Goal: Find specific page/section: Find specific page/section

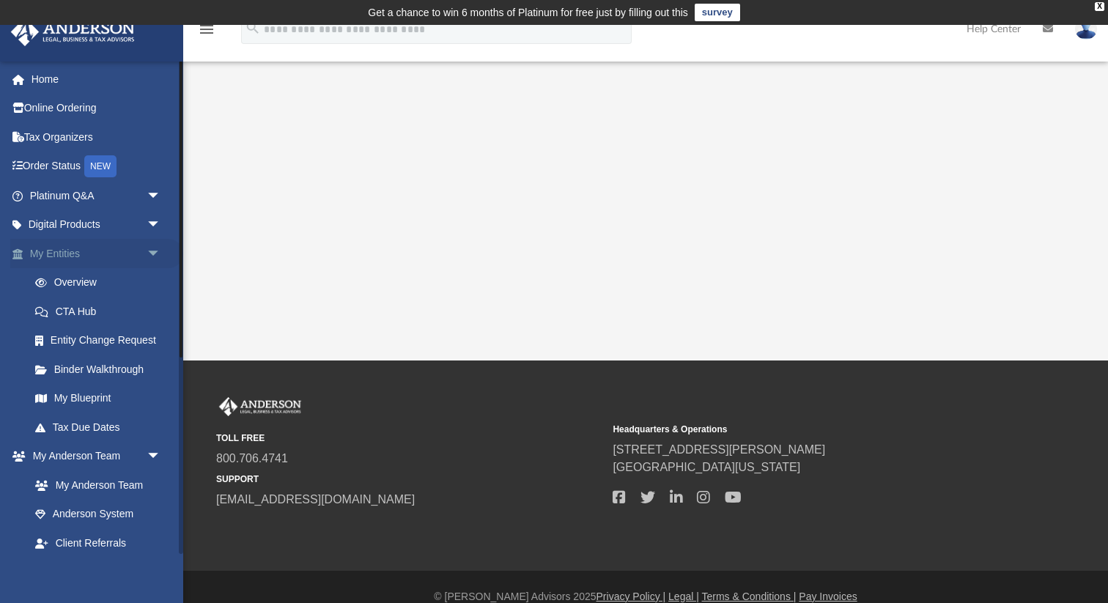
click at [107, 259] on link "My Entities arrow_drop_down" at bounding box center [96, 253] width 173 height 29
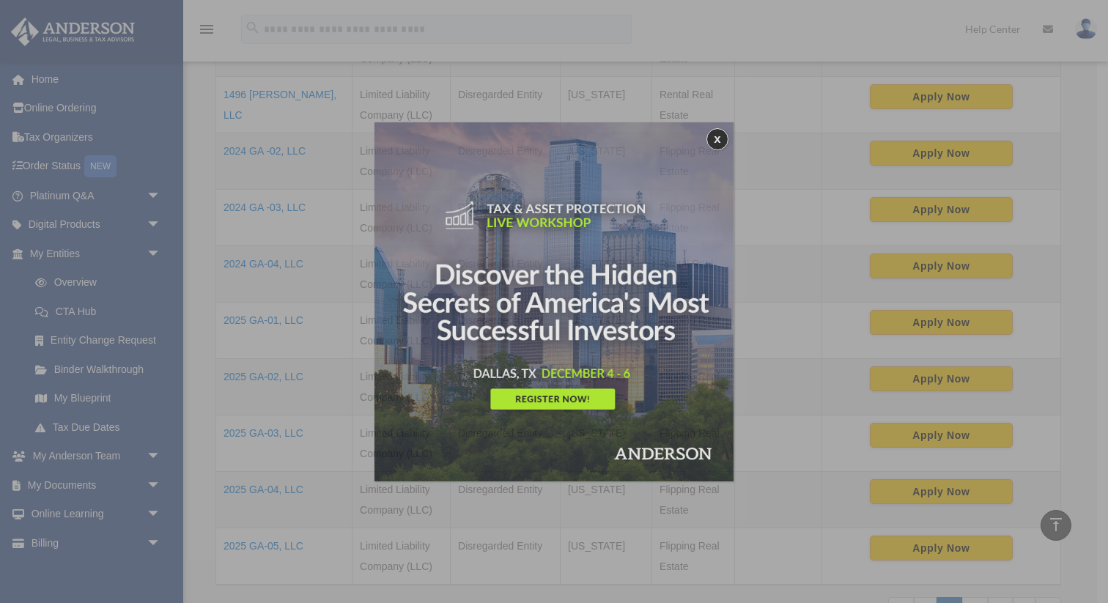
scroll to position [437, 0]
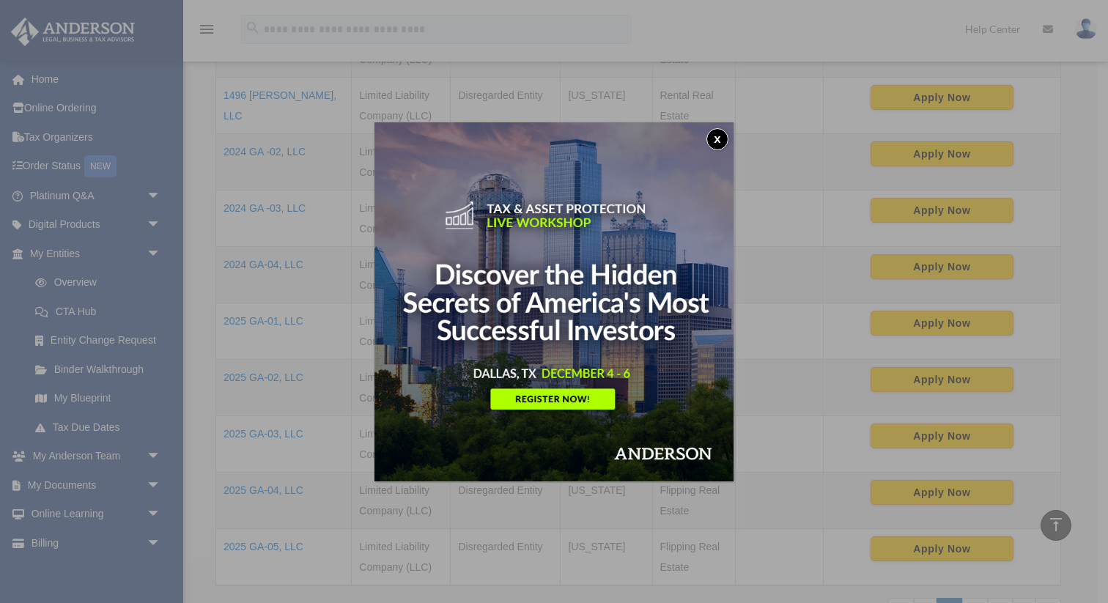
click at [712, 141] on button "x" at bounding box center [717, 139] width 22 height 22
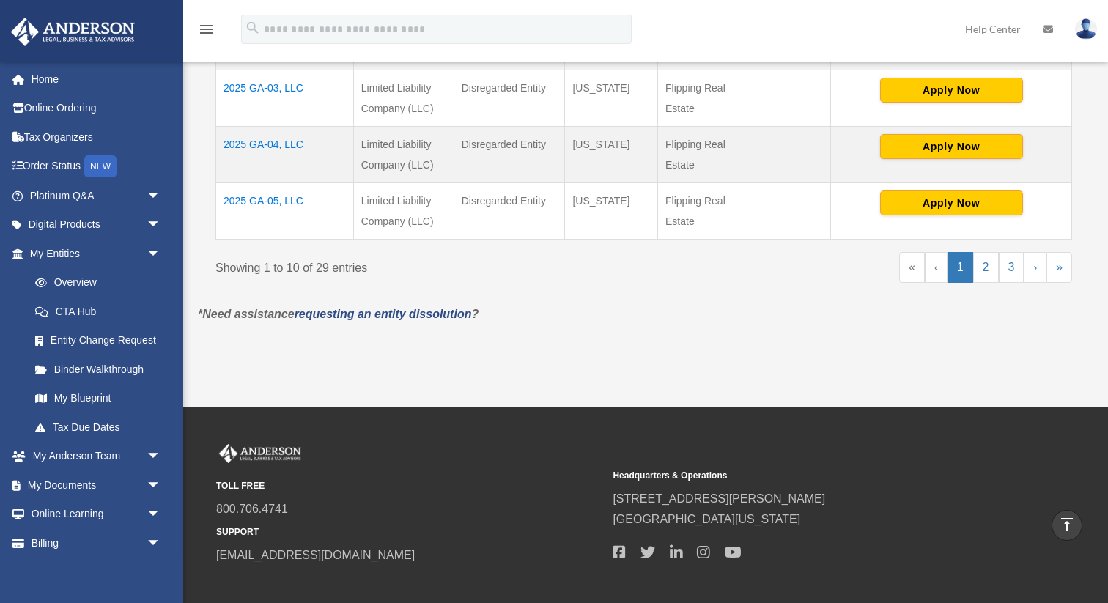
scroll to position [762, 0]
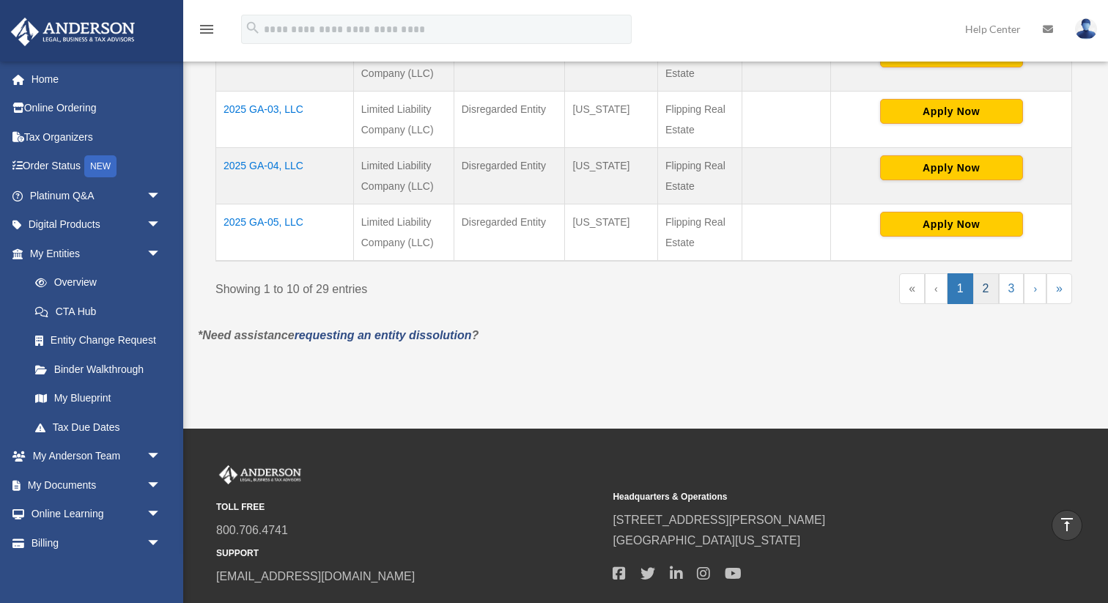
click at [986, 294] on link "2" at bounding box center [986, 288] width 26 height 31
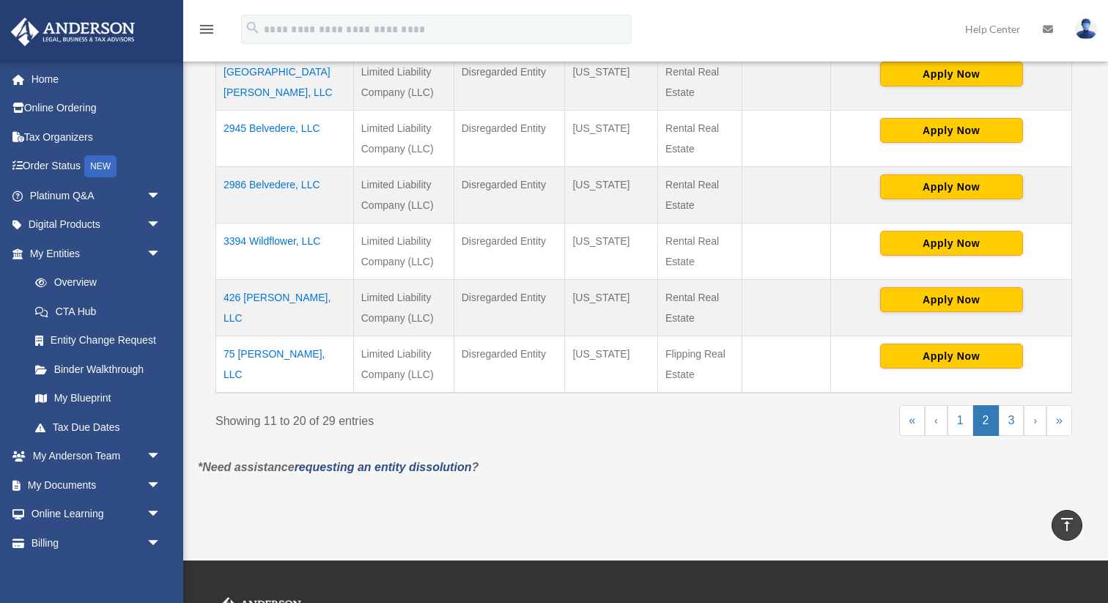
scroll to position [739, 0]
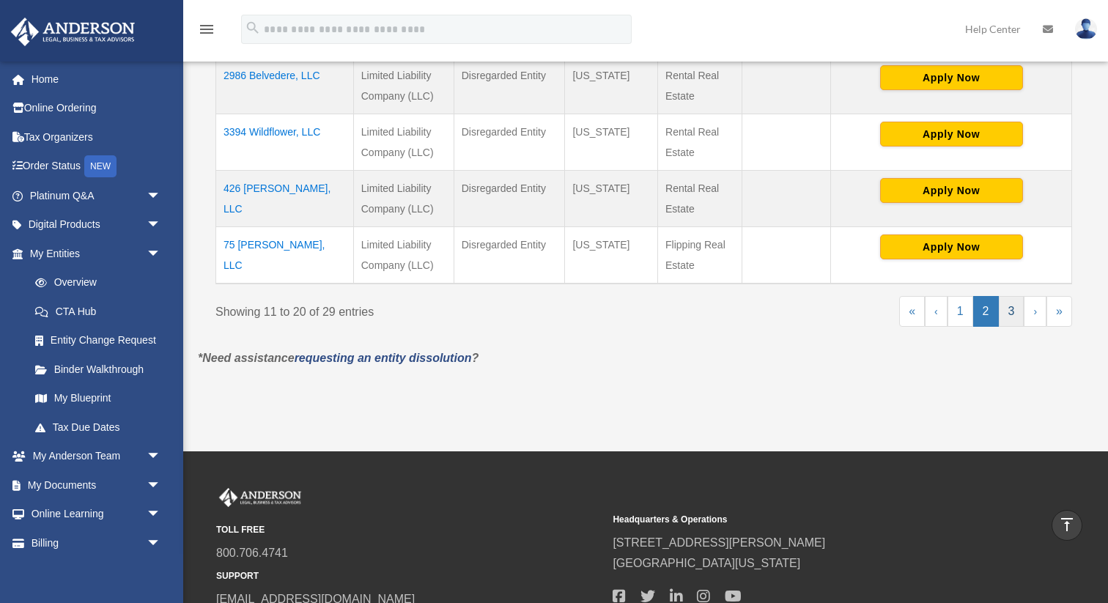
click at [1009, 311] on link "3" at bounding box center [1011, 311] width 26 height 31
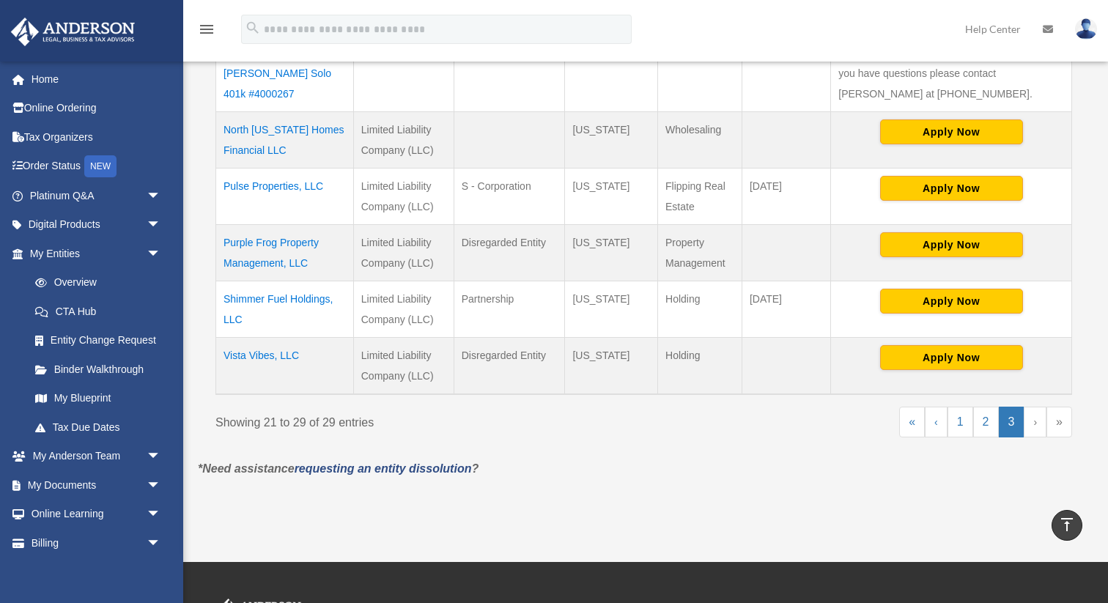
scroll to position [547, 0]
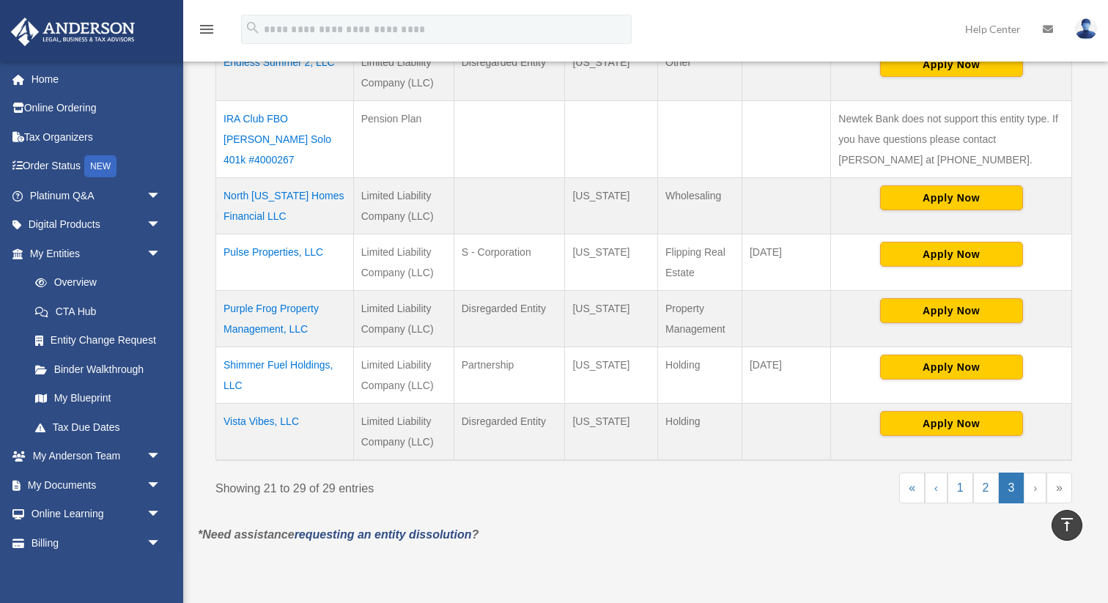
click at [275, 291] on td "Purple Frog Property Management, LLC" at bounding box center [285, 319] width 138 height 56
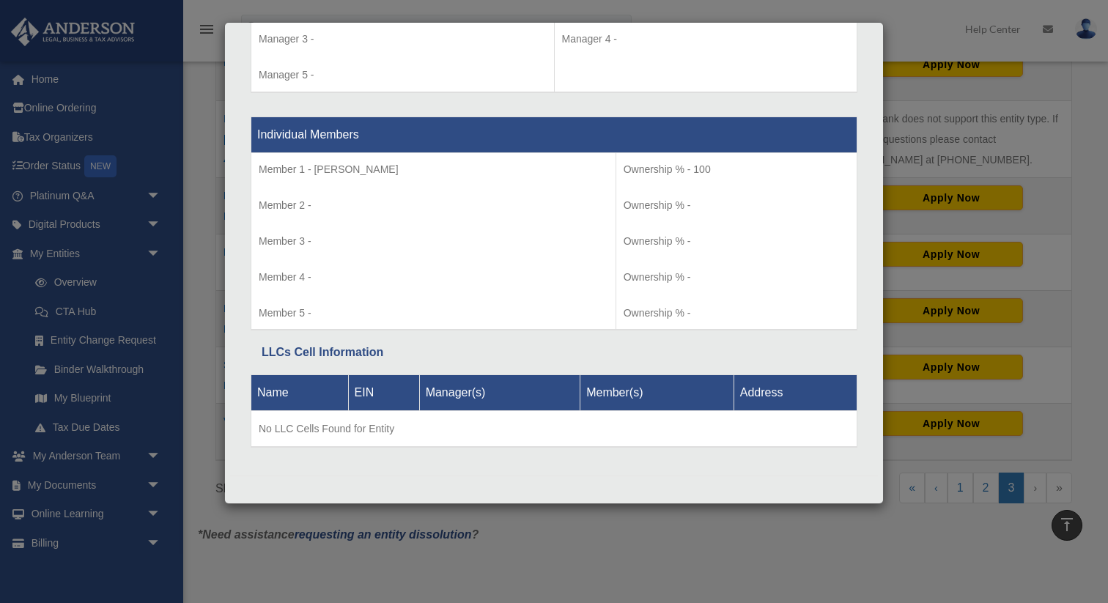
scroll to position [1465, 0]
